Goal: Check status: Check status

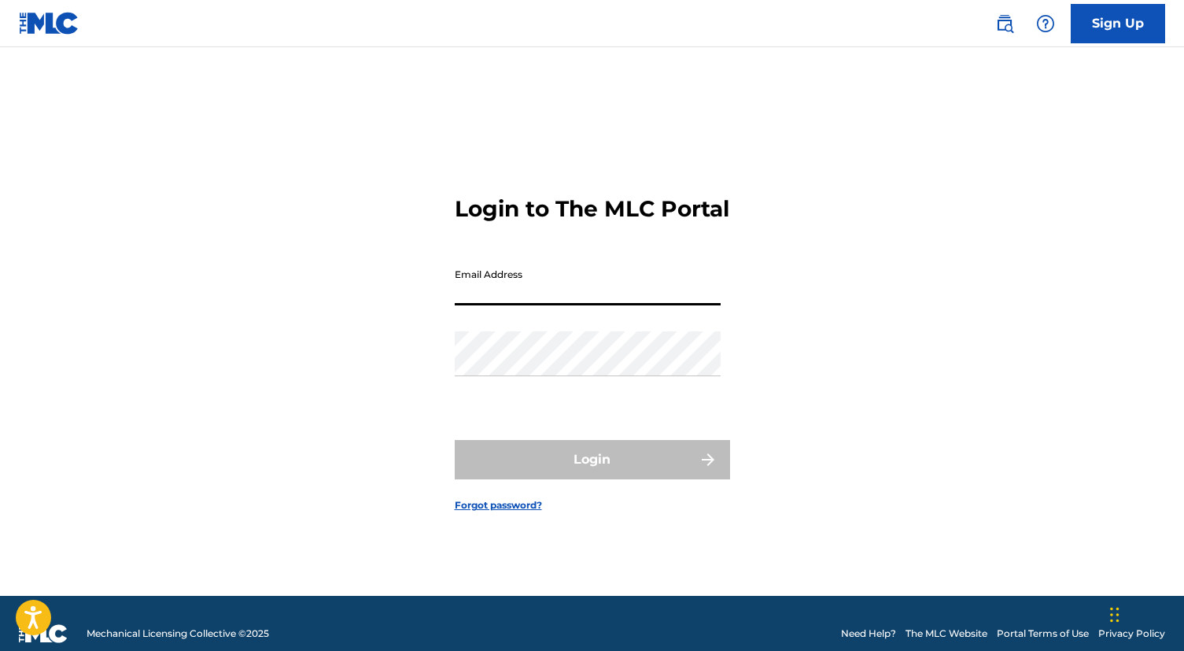
type input "ballermari04@gmail.com"
click at [592, 473] on button "Login" at bounding box center [592, 459] width 275 height 39
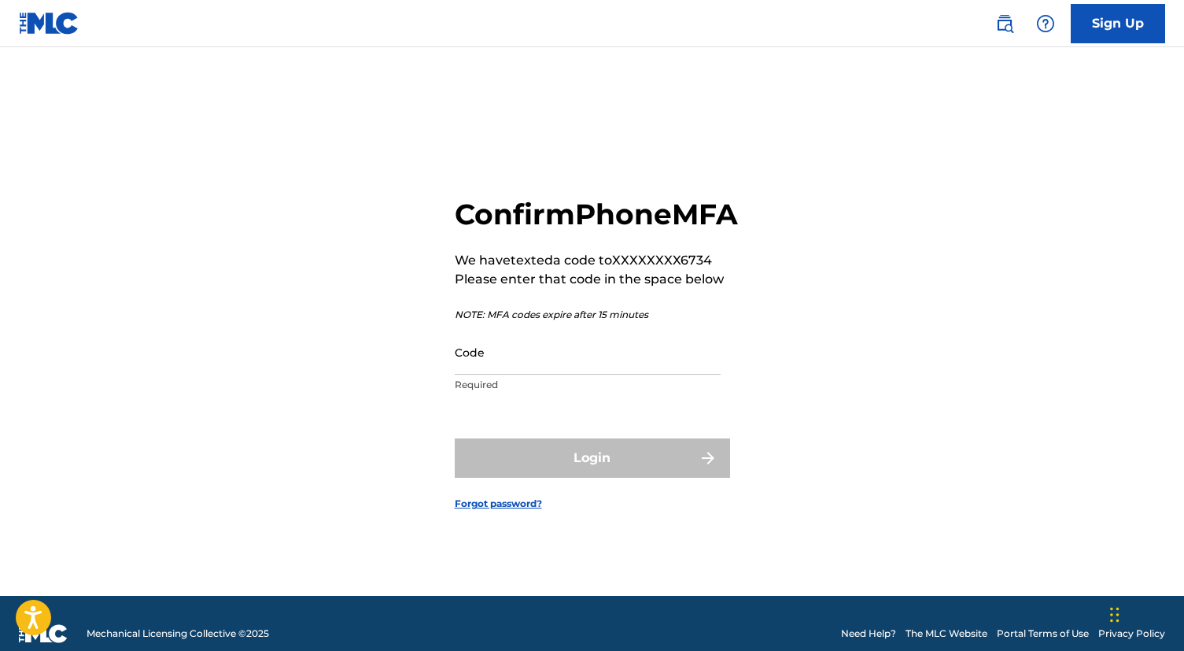
click at [479, 374] on input "Code" at bounding box center [588, 352] width 266 height 45
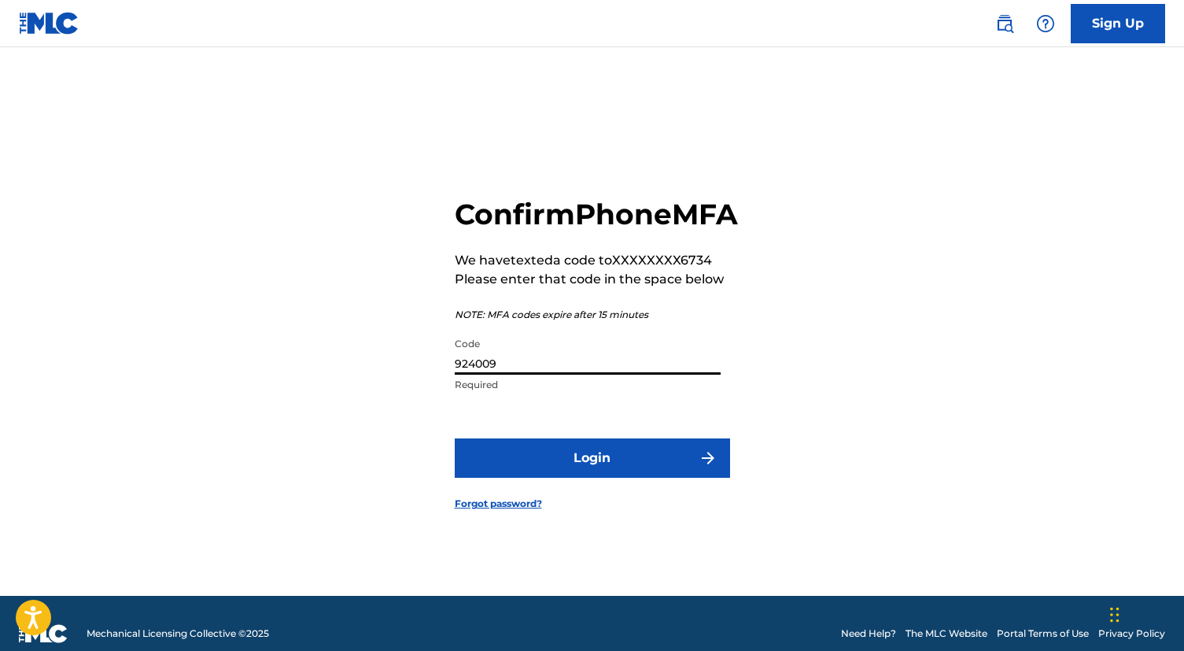
type input "924009"
click at [592, 475] on button "Login" at bounding box center [592, 457] width 275 height 39
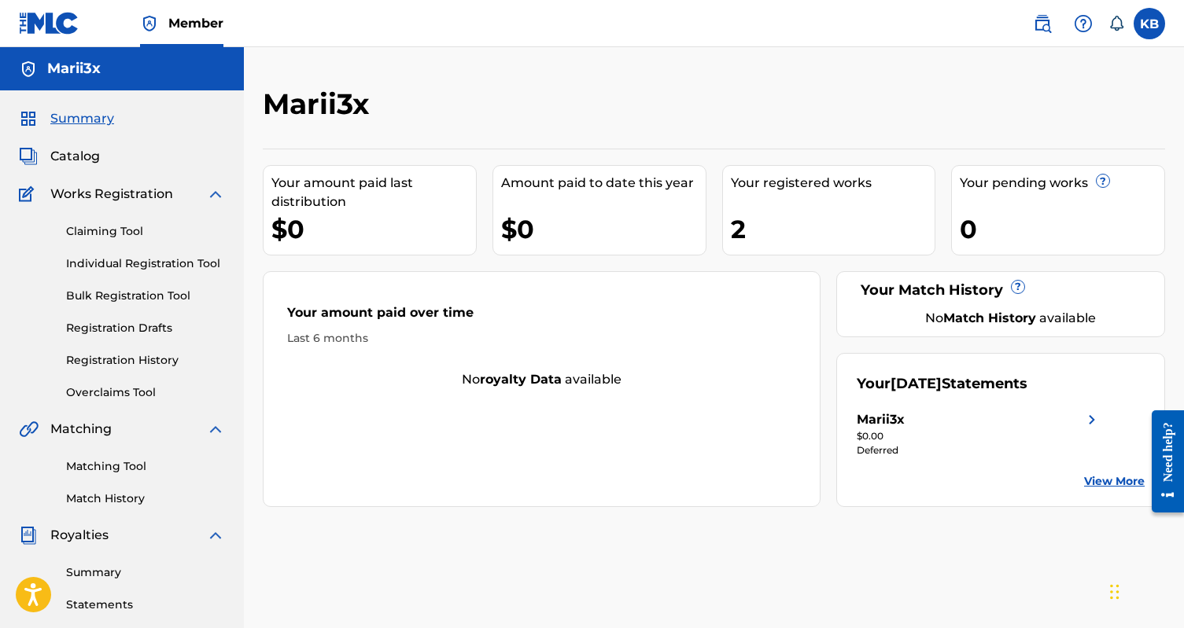
click at [1106, 477] on link "View More" at bounding box center [1114, 482] width 61 height 17
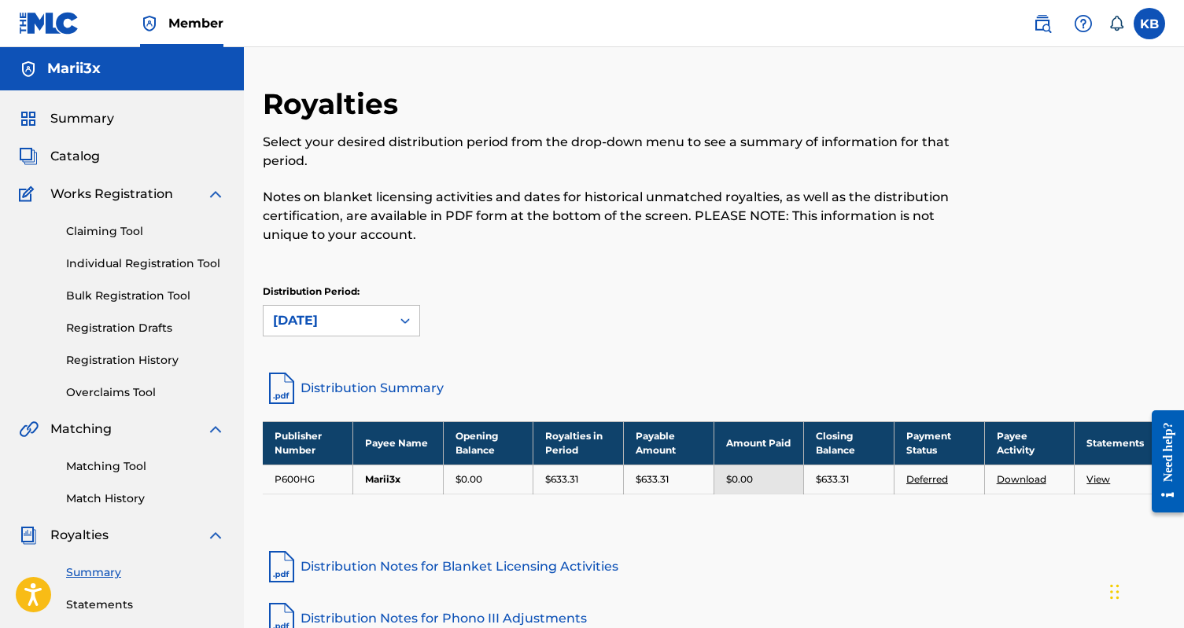
click at [663, 474] on p "$633.31" at bounding box center [652, 480] width 33 height 14
click at [783, 470] on td "$0.00" at bounding box center [758, 479] width 90 height 29
click at [820, 454] on th "Closing Balance" at bounding box center [849, 443] width 90 height 43
click at [680, 504] on div "Publisher Number Payee Name Opening Balance Royalties in Period Payable Amount …" at bounding box center [714, 478] width 902 height 112
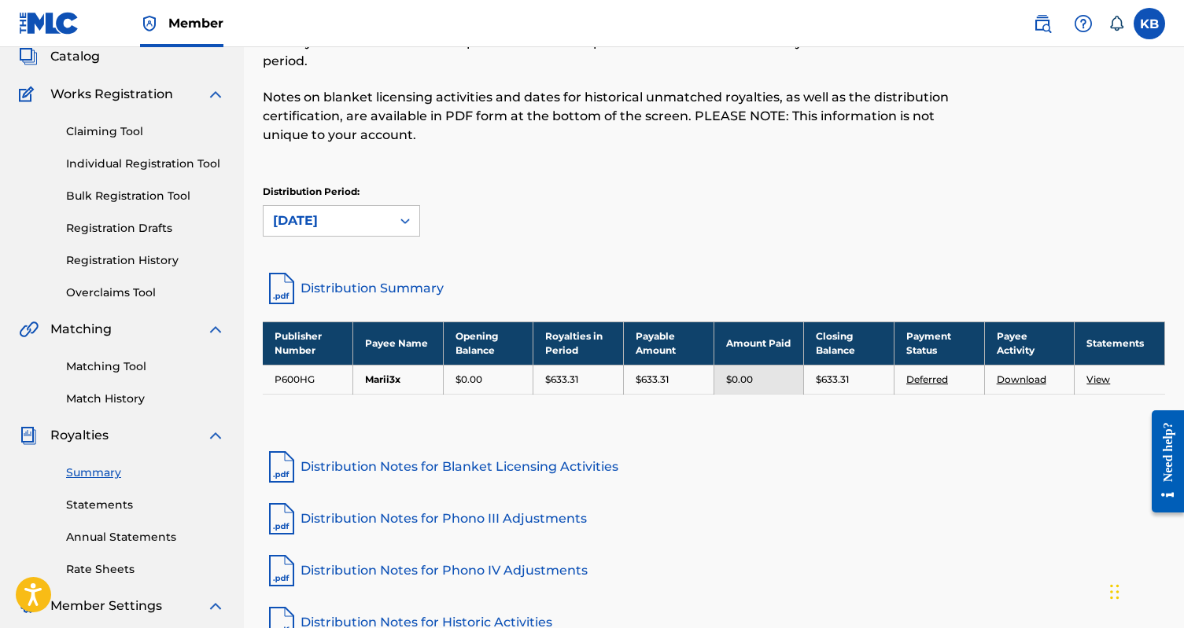
scroll to position [171, 0]
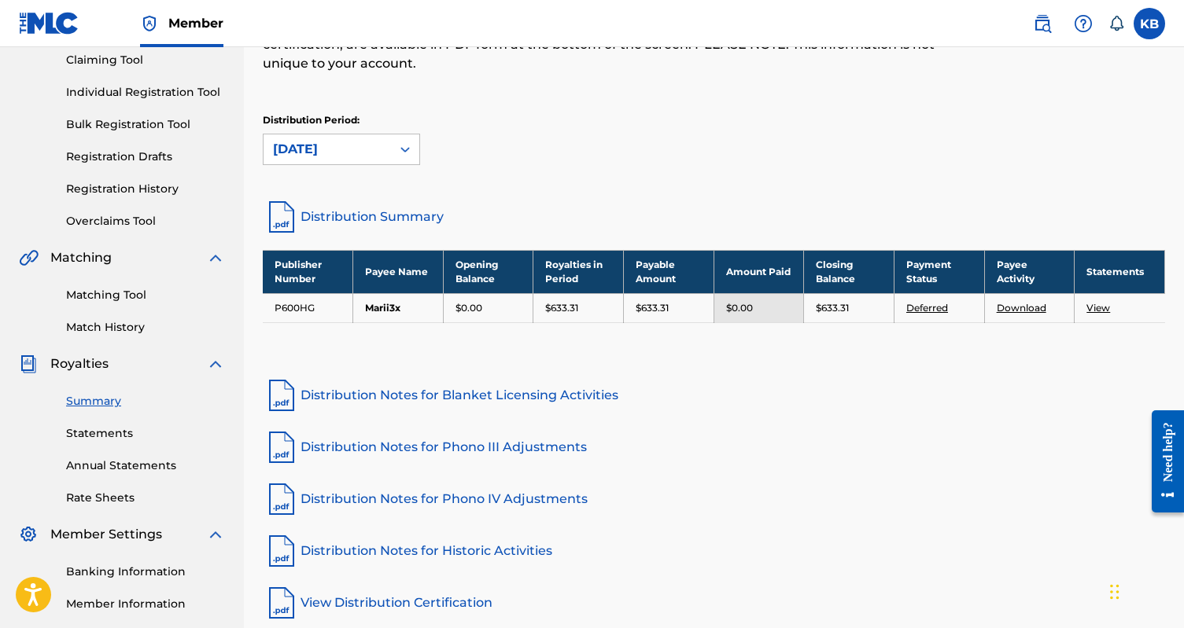
click at [103, 180] on div "Claiming Tool Individual Registration Tool Bulk Registration Tool Registration …" at bounding box center [122, 130] width 206 height 197
click at [104, 185] on link "Registration History" at bounding box center [145, 189] width 159 height 17
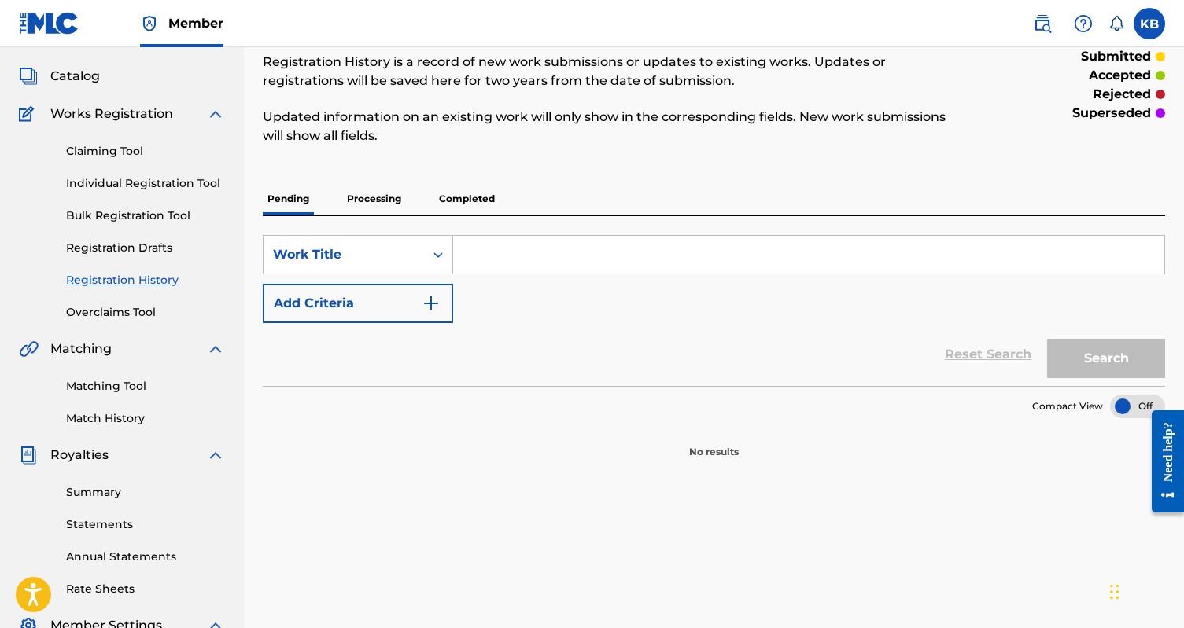
scroll to position [182, 0]
